Goal: Transaction & Acquisition: Purchase product/service

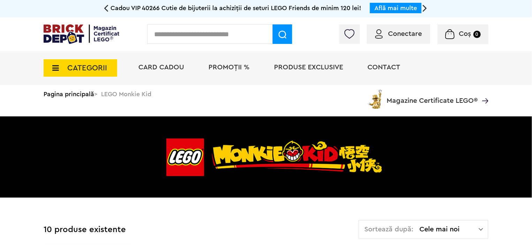
click at [393, 30] on span "Conectare" at bounding box center [405, 33] width 34 height 7
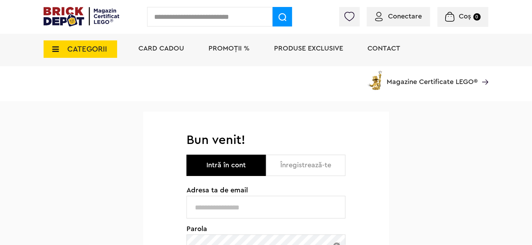
scroll to position [139, 0]
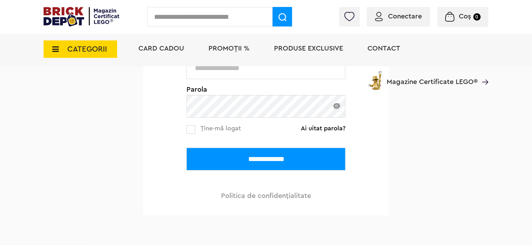
type input "**********"
click at [193, 133] on label at bounding box center [191, 129] width 9 height 9
click at [206, 156] on input "**********" at bounding box center [266, 159] width 159 height 23
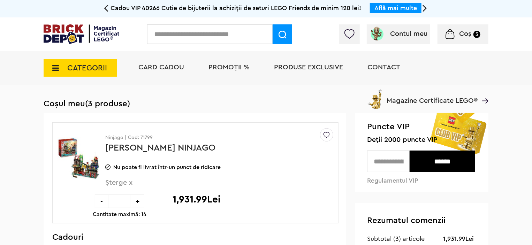
click at [197, 147] on link "Pietele Orasului NINJAGO" at bounding box center [160, 147] width 110 height 9
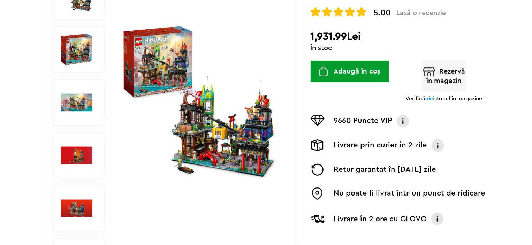
scroll to position [139, 0]
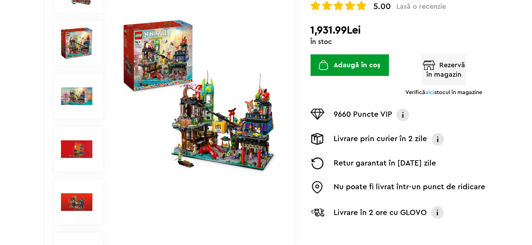
click at [431, 95] on span "aici" at bounding box center [429, 93] width 9 height 6
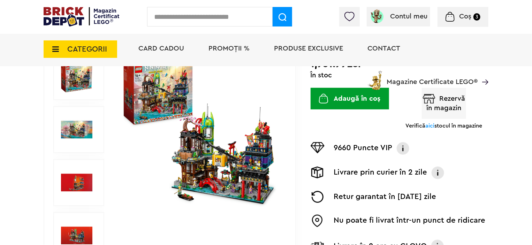
scroll to position [157, 0]
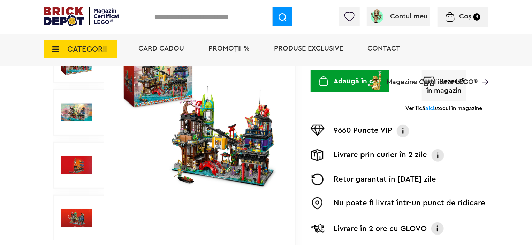
click at [431, 108] on span "aici" at bounding box center [429, 109] width 9 height 6
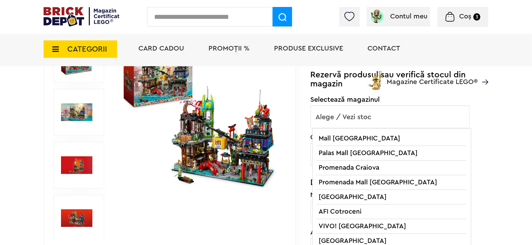
click at [417, 120] on span "Alege / Vezi stoc" at bounding box center [390, 117] width 158 height 22
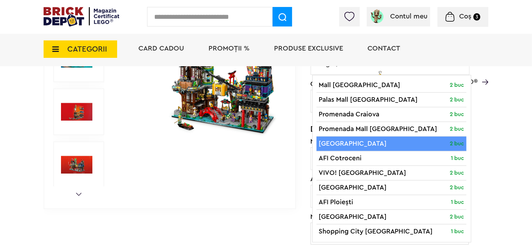
scroll to position [227, 0]
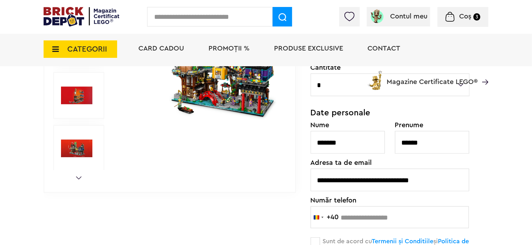
click at [487, 147] on div "Default ( 0 ) Creează o listă nouă Exclusiv Ninjago | Cod: 71799 Pietele Orasul…" at bounding box center [400, 93] width 178 height 401
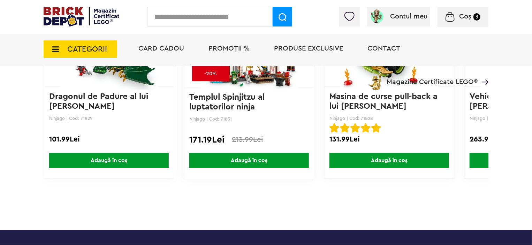
scroll to position [1900, 0]
